Goal: Transaction & Acquisition: Purchase product/service

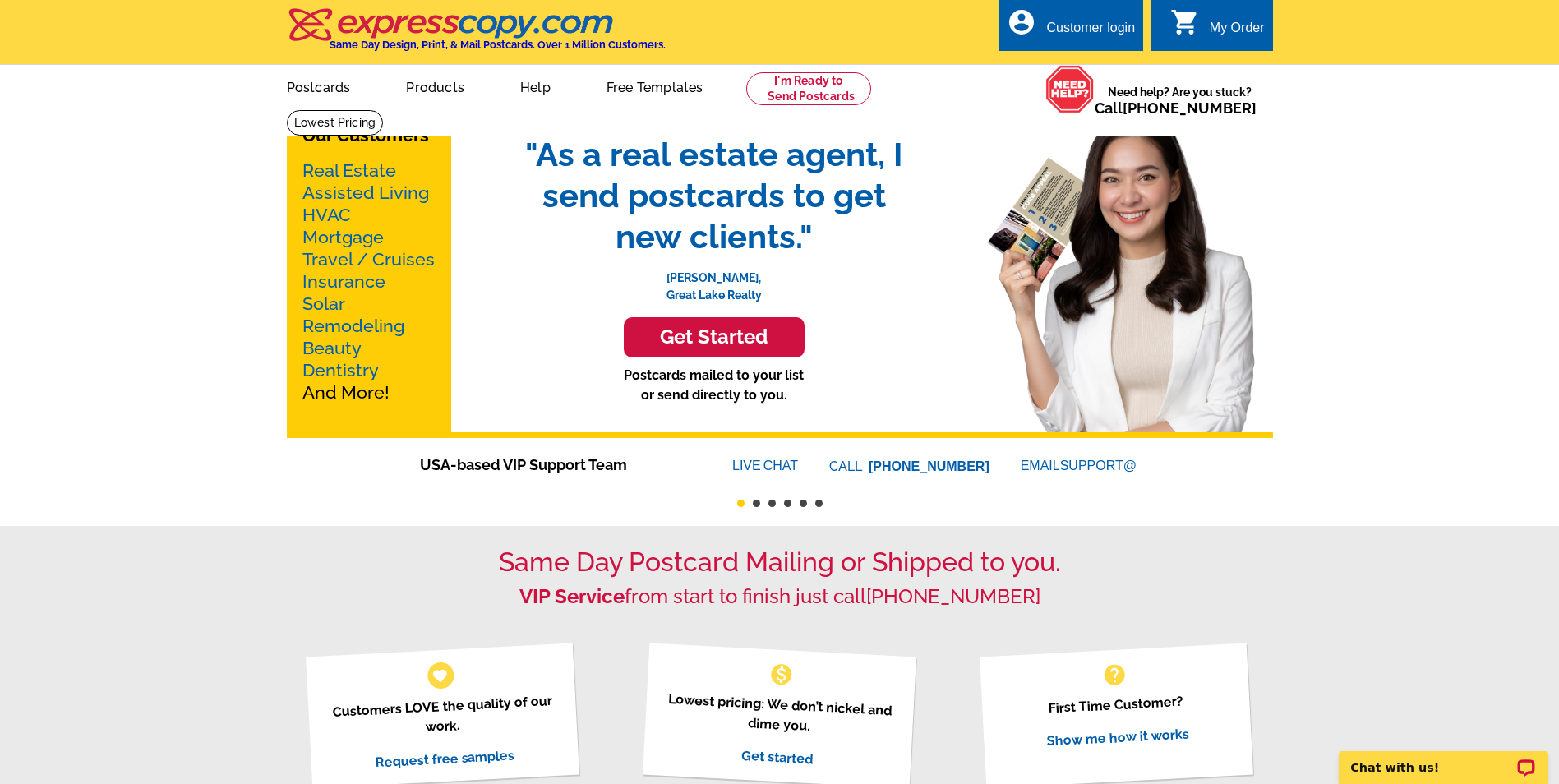
click at [339, 240] on link "Mortgage" at bounding box center [343, 237] width 82 height 21
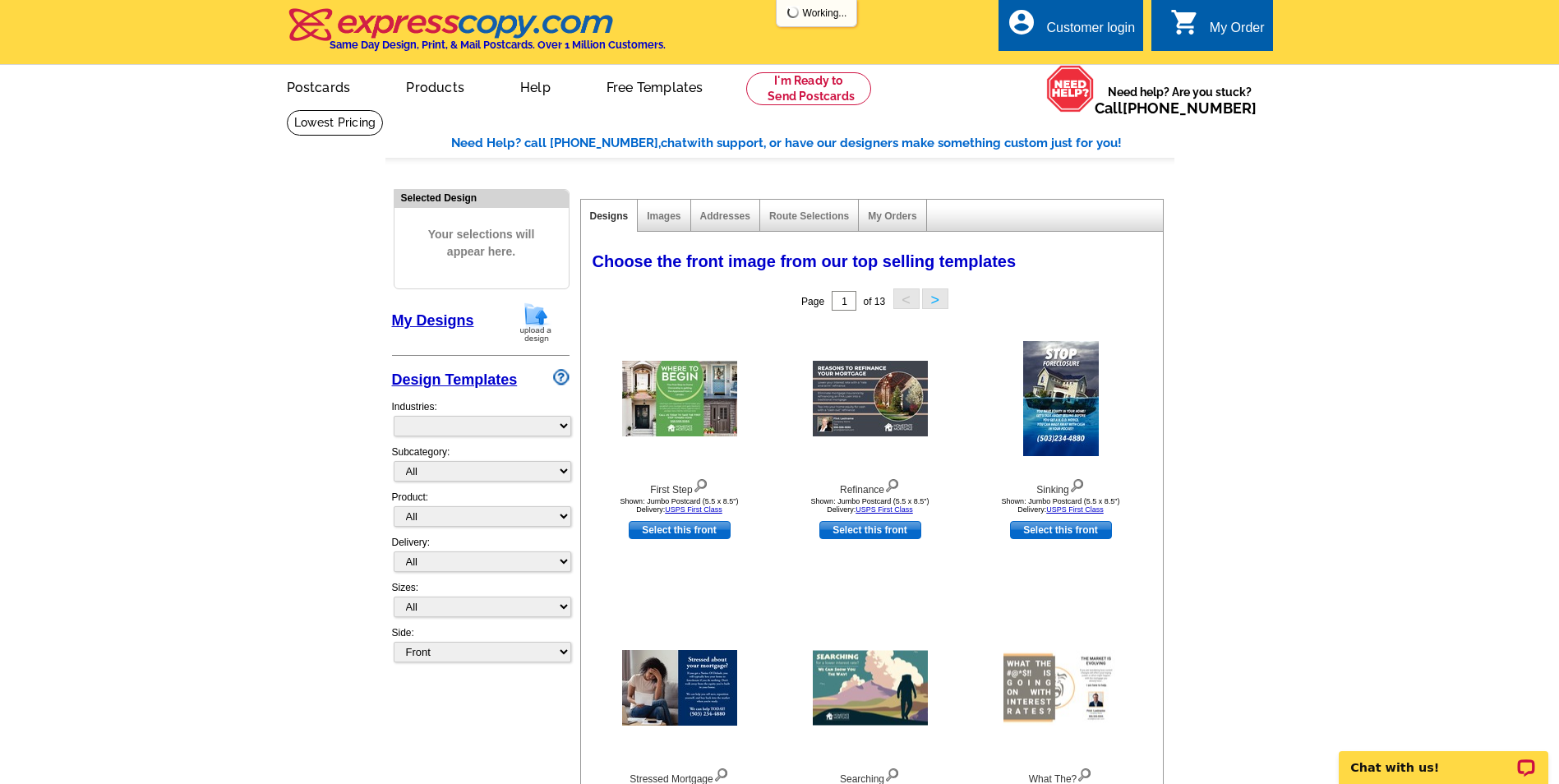
select select "774"
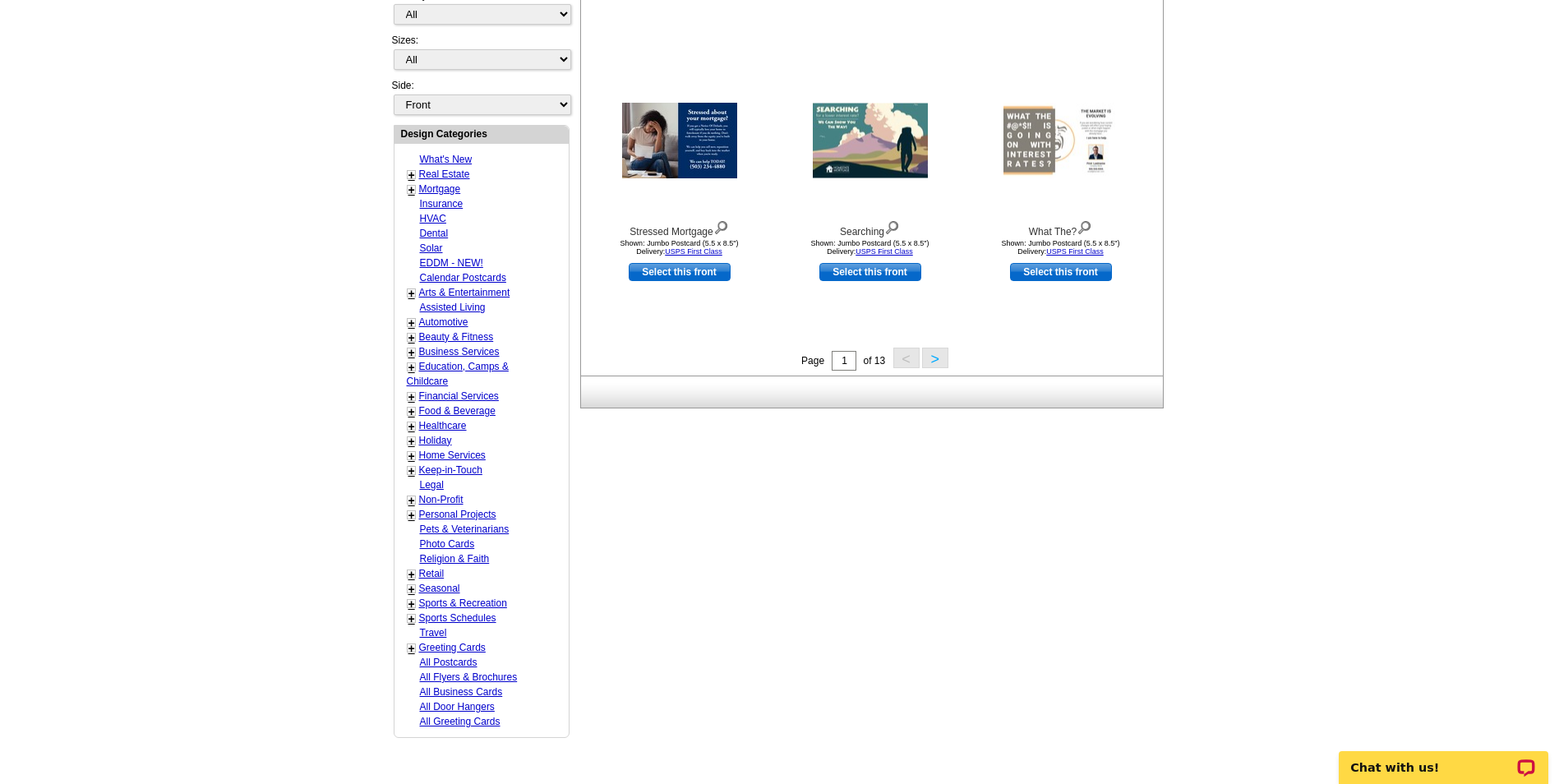
scroll to position [575, 0]
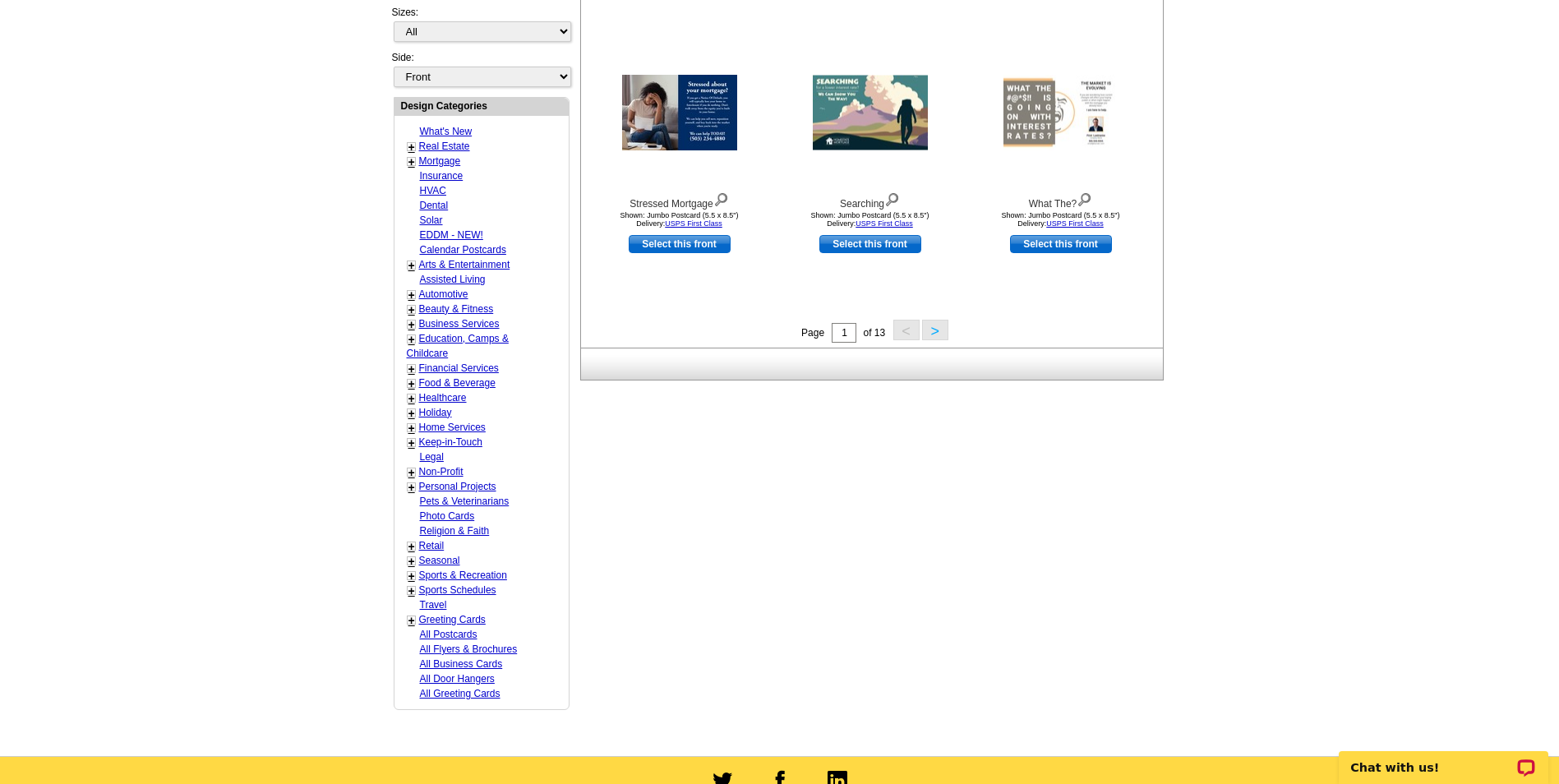
click at [939, 336] on button ">" at bounding box center [935, 330] width 27 height 21
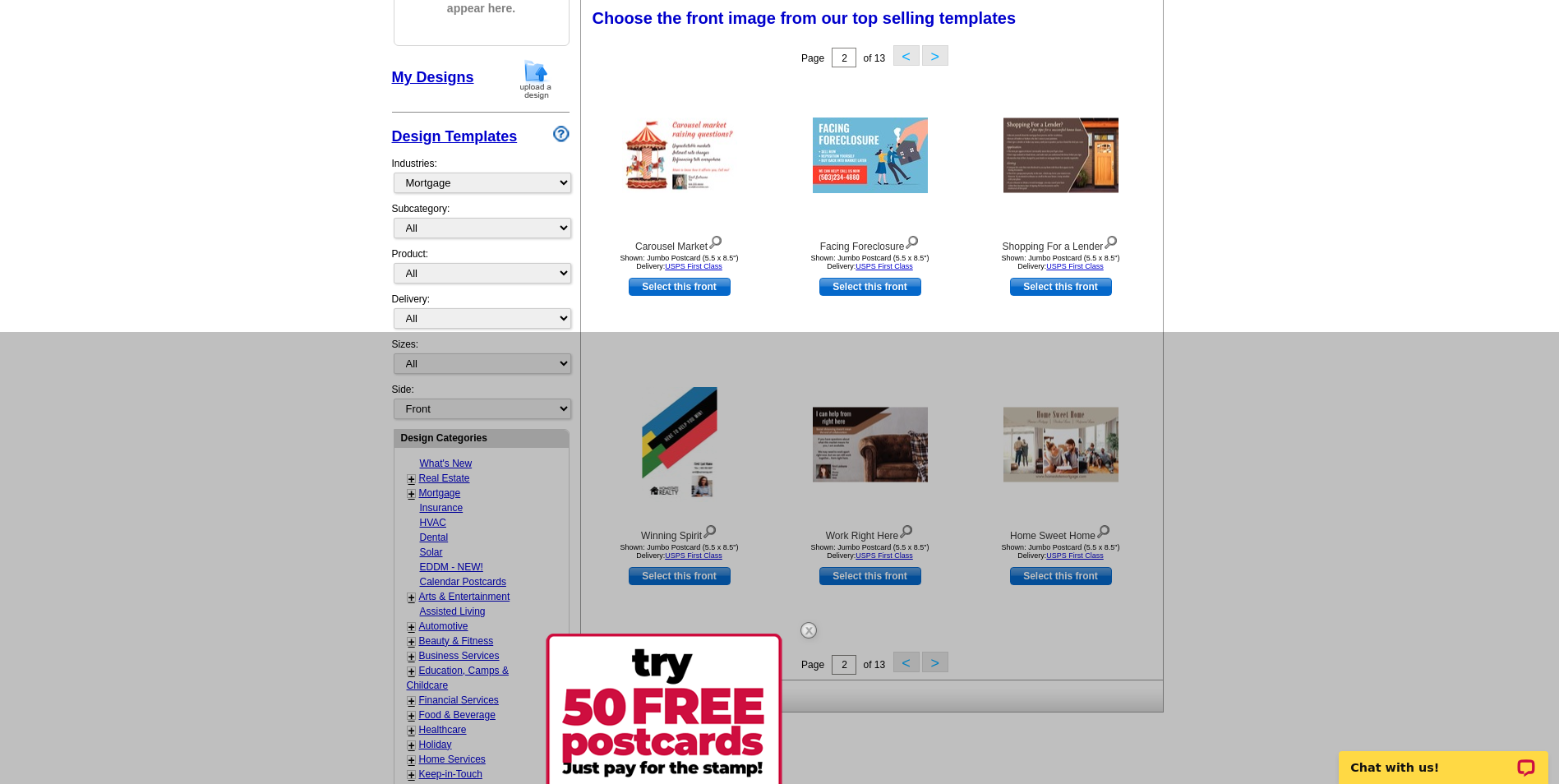
scroll to position [161, 0]
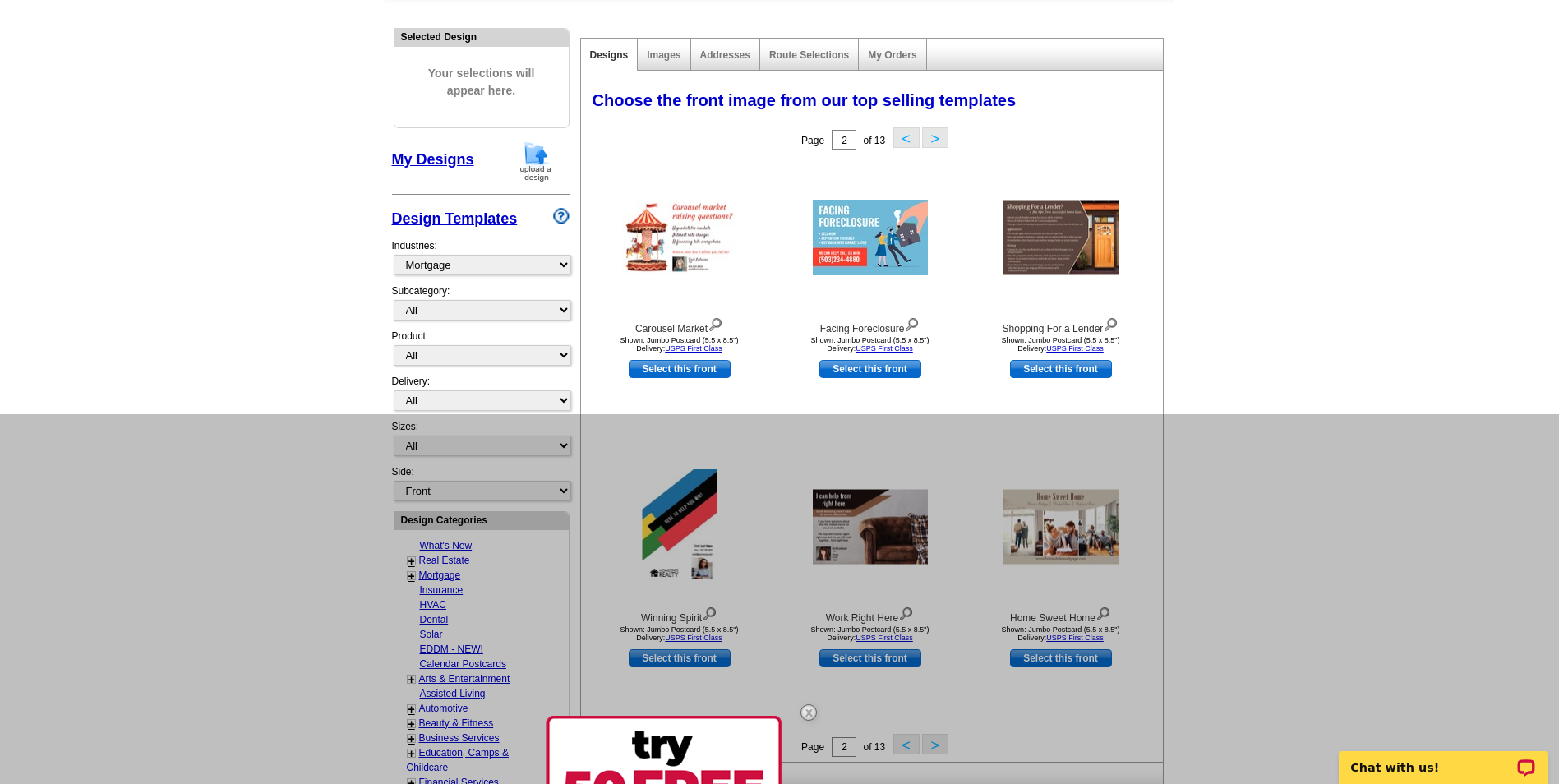
click at [820, 701] on img at bounding box center [808, 712] width 47 height 47
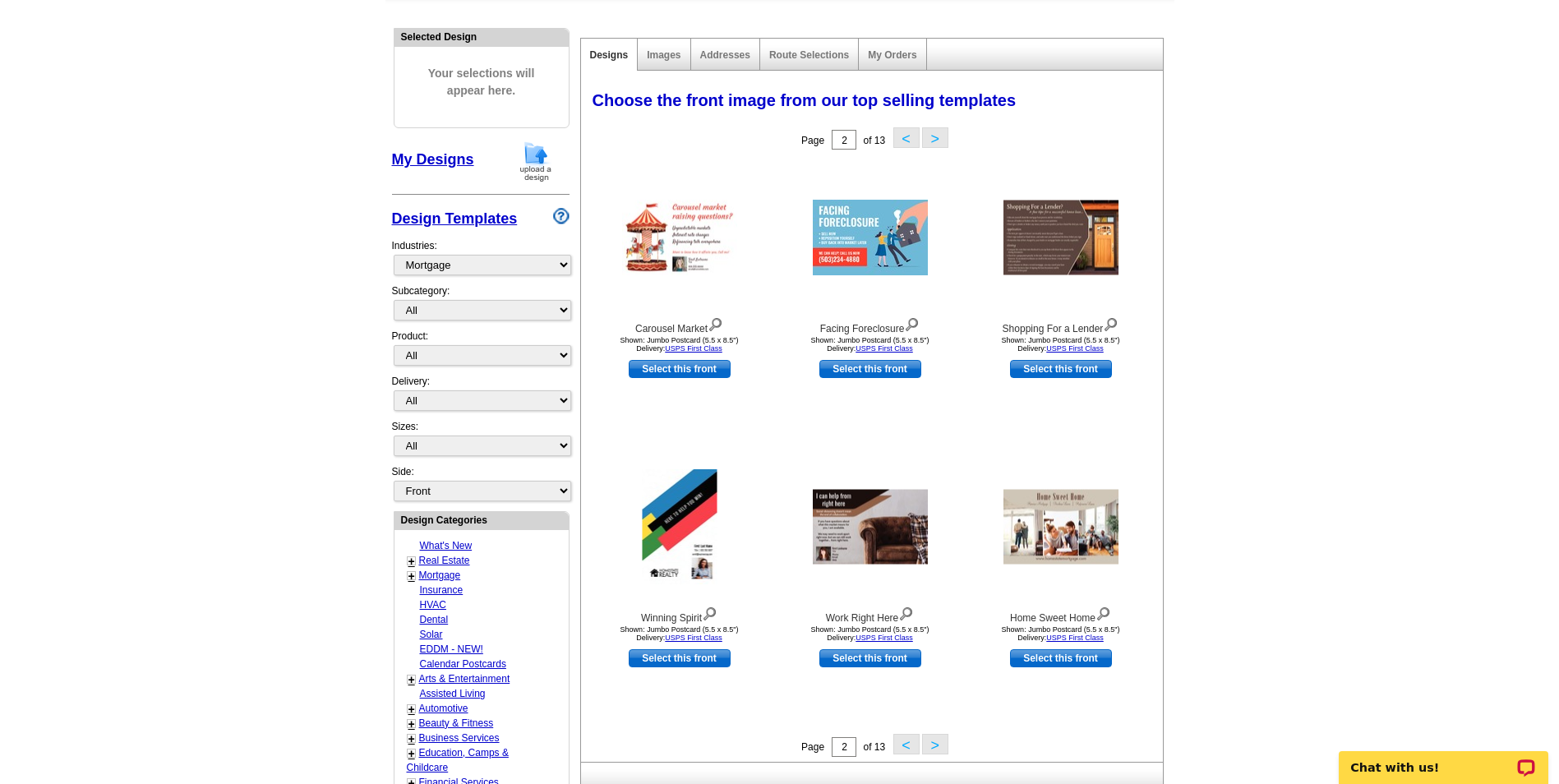
click at [936, 744] on button ">" at bounding box center [935, 744] width 27 height 21
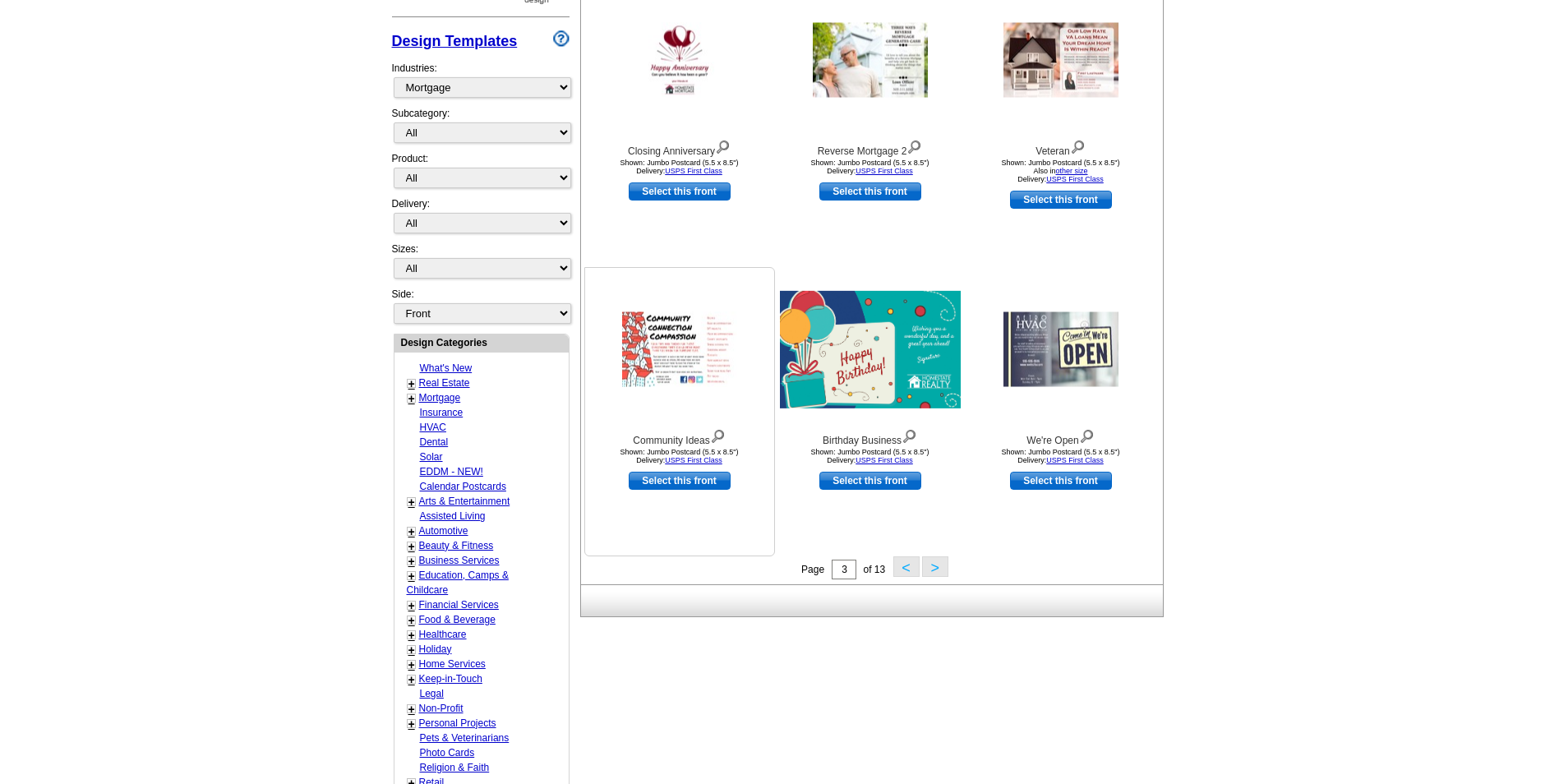
scroll to position [325, 0]
